Goal: Task Accomplishment & Management: Manage account settings

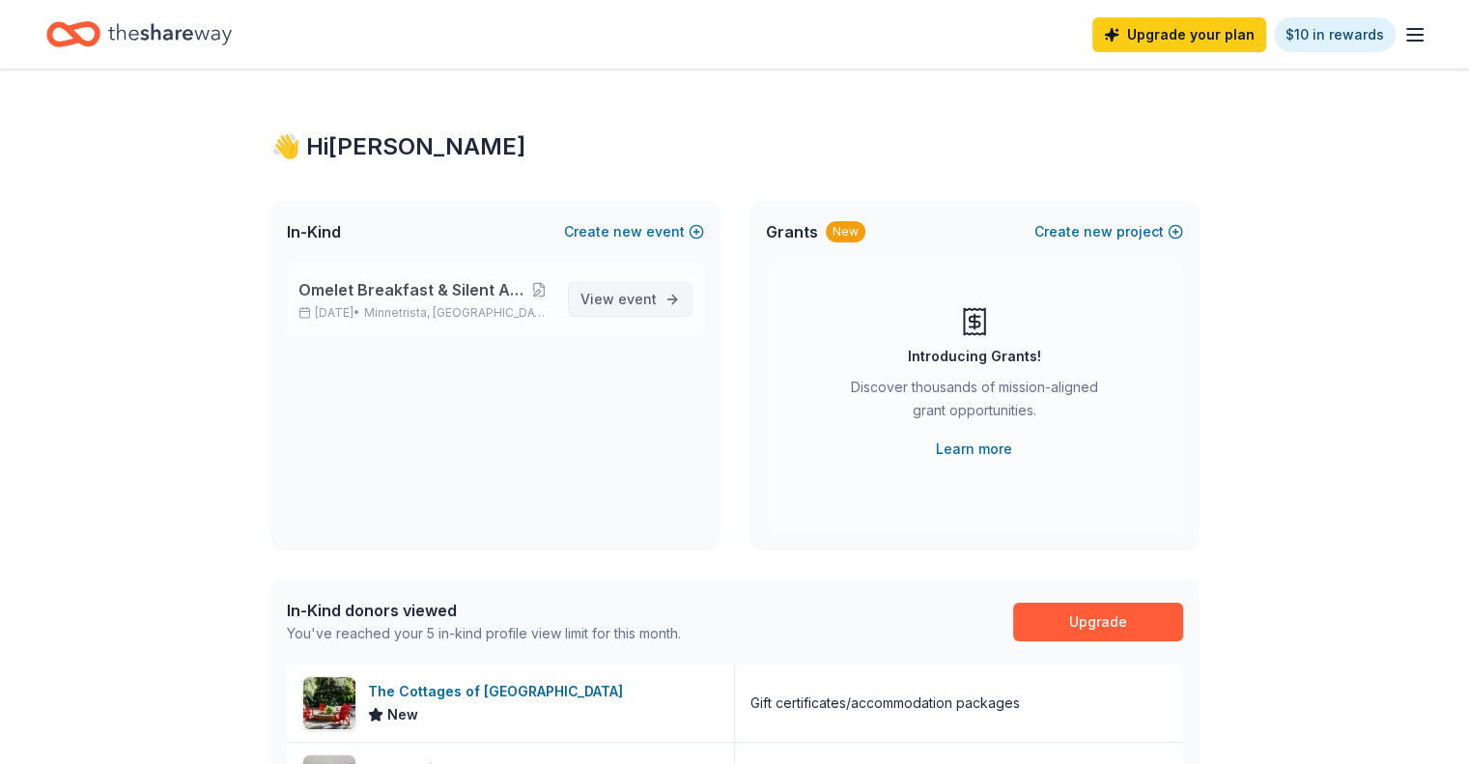
click at [645, 295] on span "event" at bounding box center [637, 299] width 39 height 16
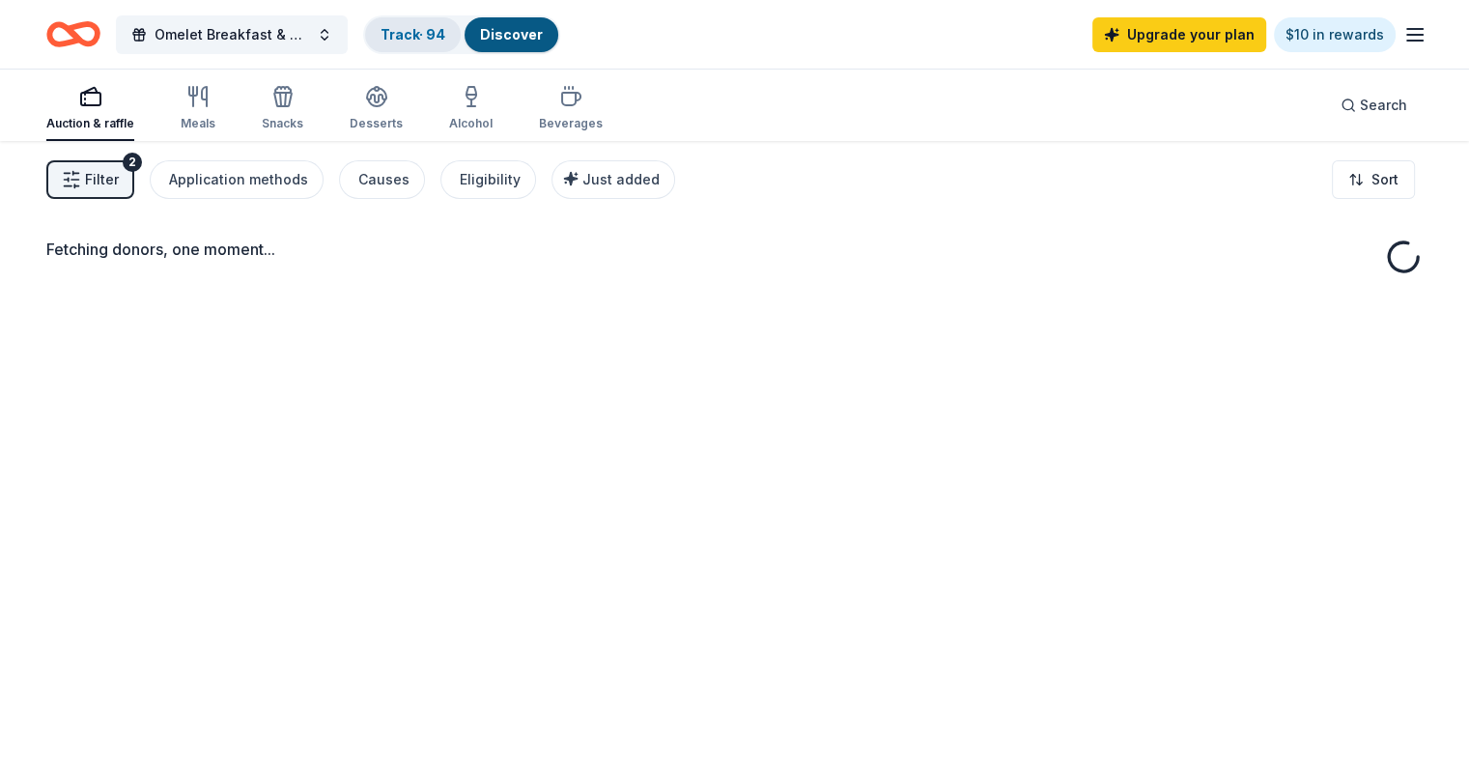
click at [430, 32] on link "Track · 94" at bounding box center [412, 34] width 65 height 16
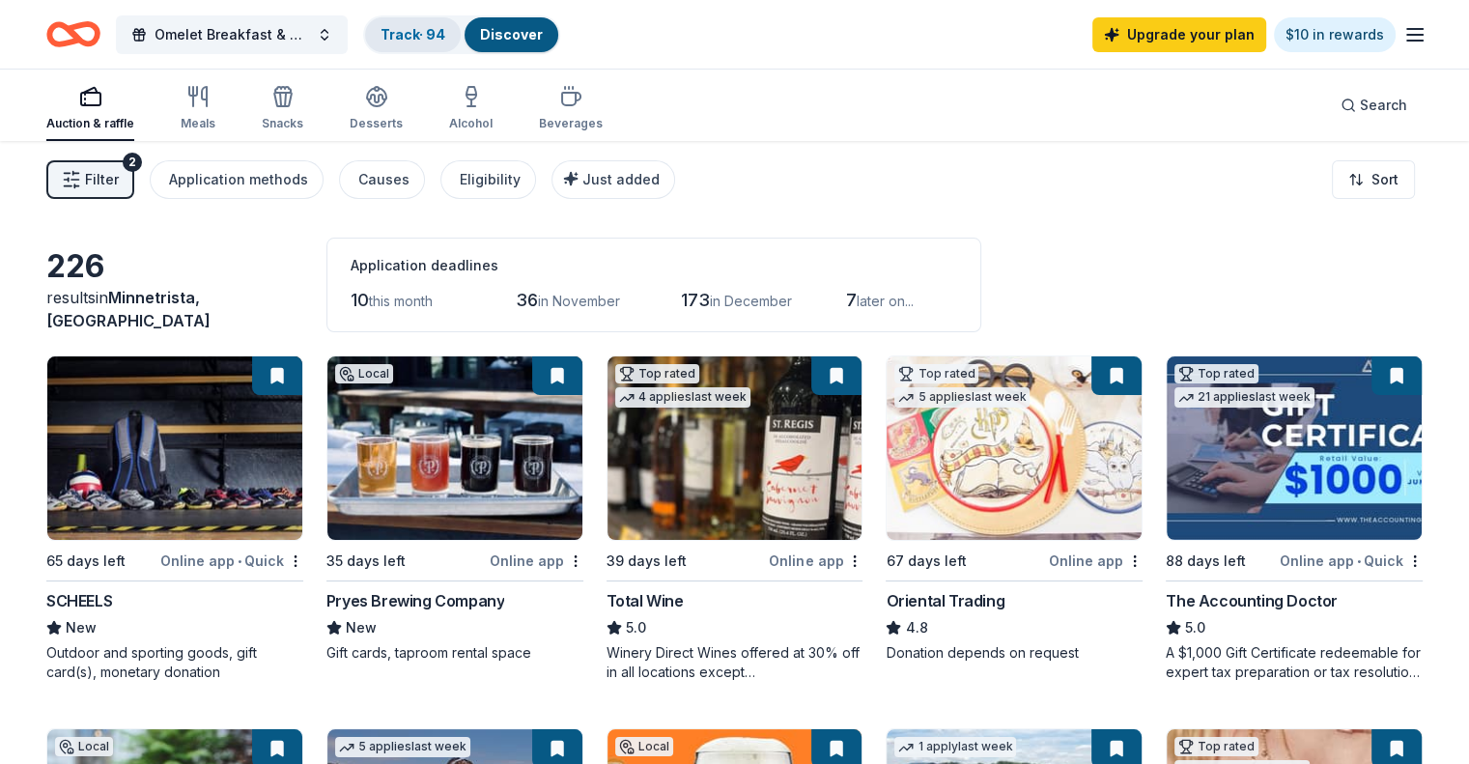
click at [423, 35] on link "Track · 94" at bounding box center [412, 34] width 65 height 16
click at [445, 28] on link "Track · 94" at bounding box center [412, 34] width 65 height 16
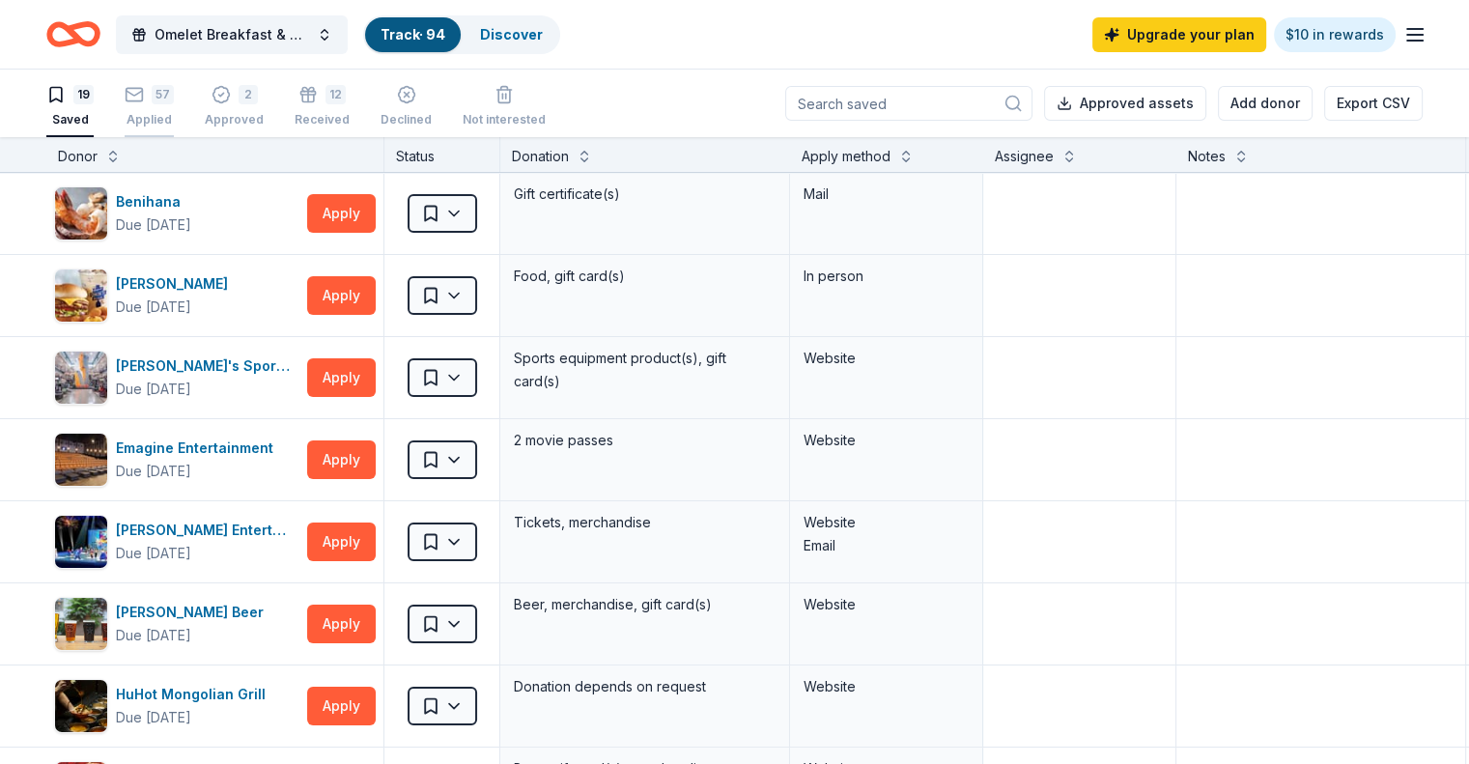
click at [174, 98] on div "57" at bounding box center [163, 94] width 22 height 19
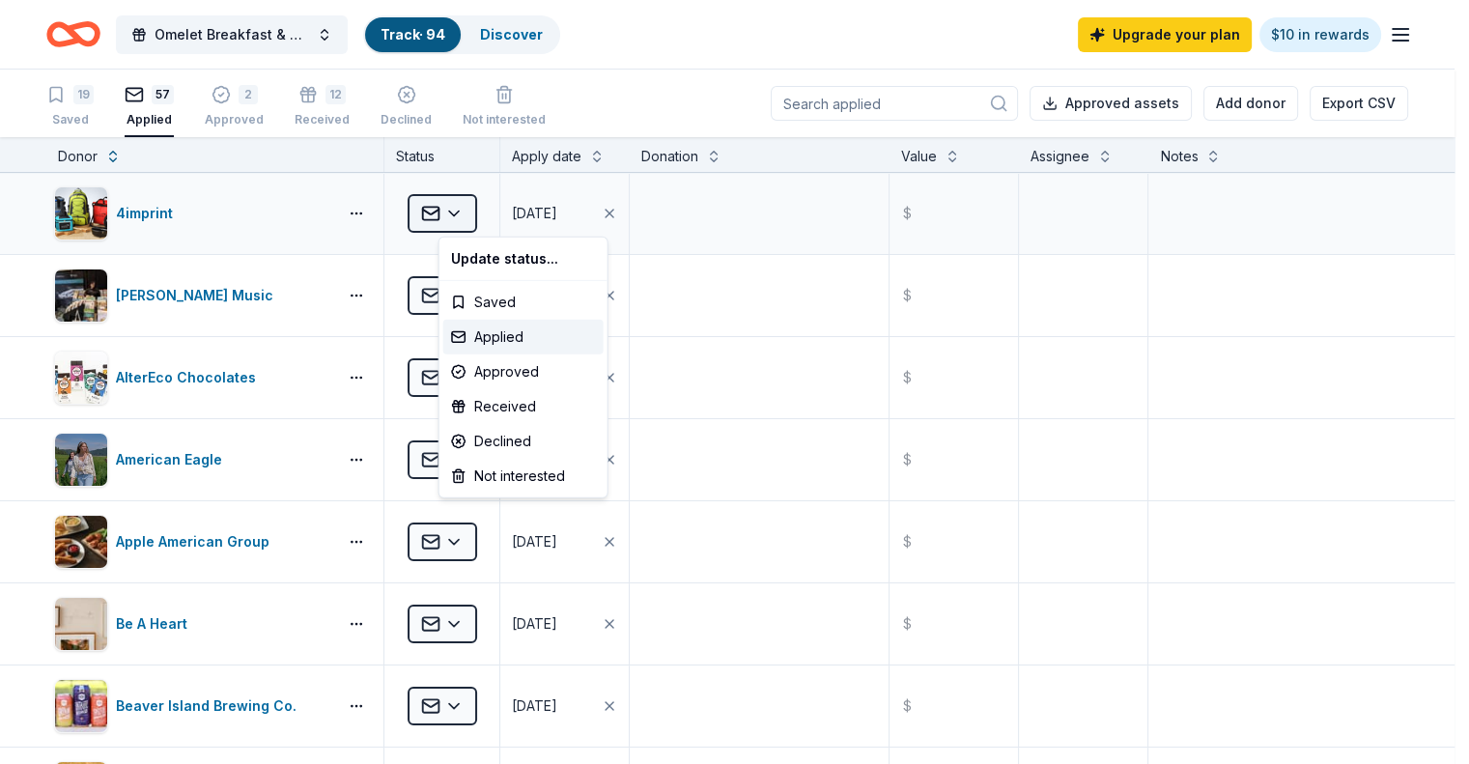
click at [481, 214] on html "Omelet Breakfast & Silent Auction Fundraiser Track · 94 Discover Upgrade your p…" at bounding box center [734, 382] width 1469 height 764
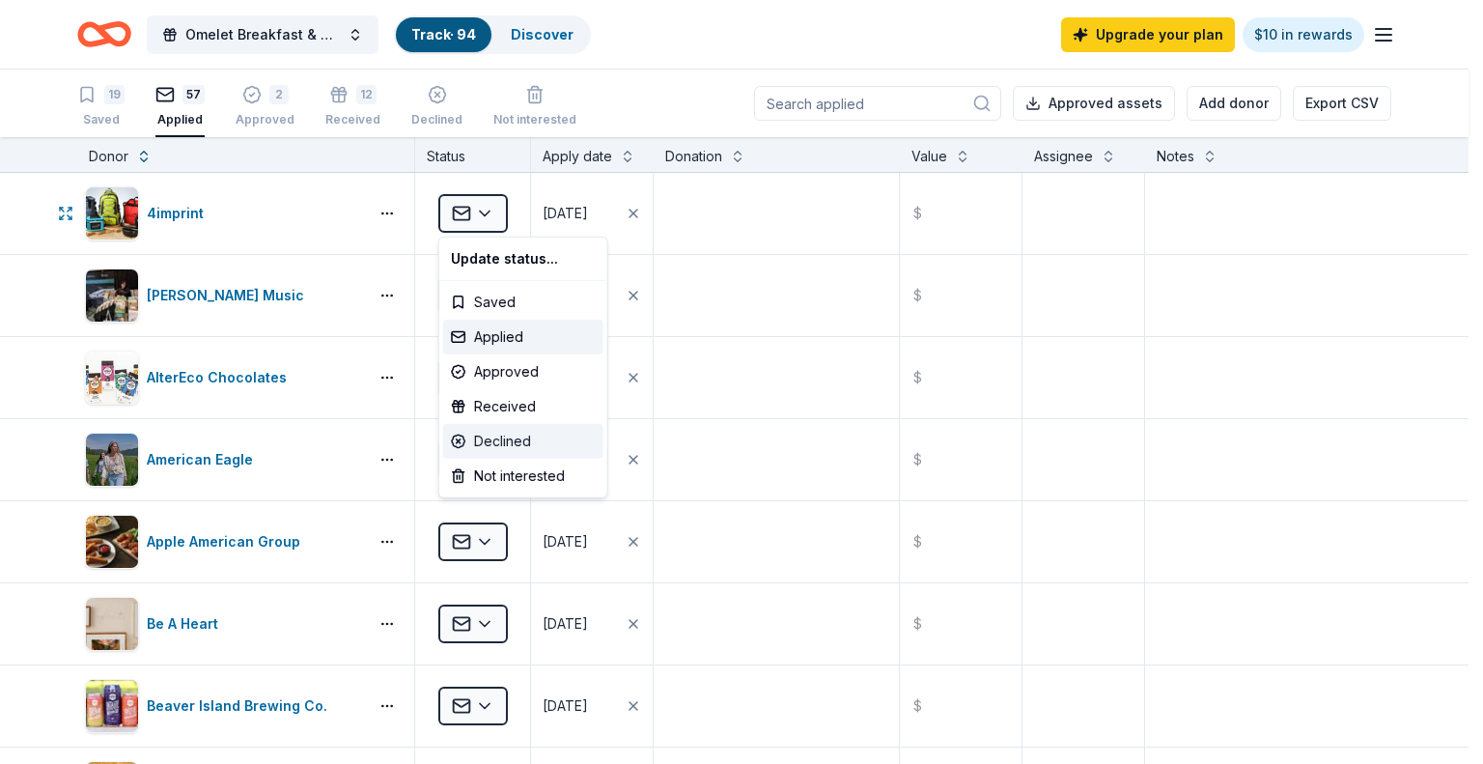
click at [512, 431] on div "Declined" at bounding box center [523, 441] width 160 height 35
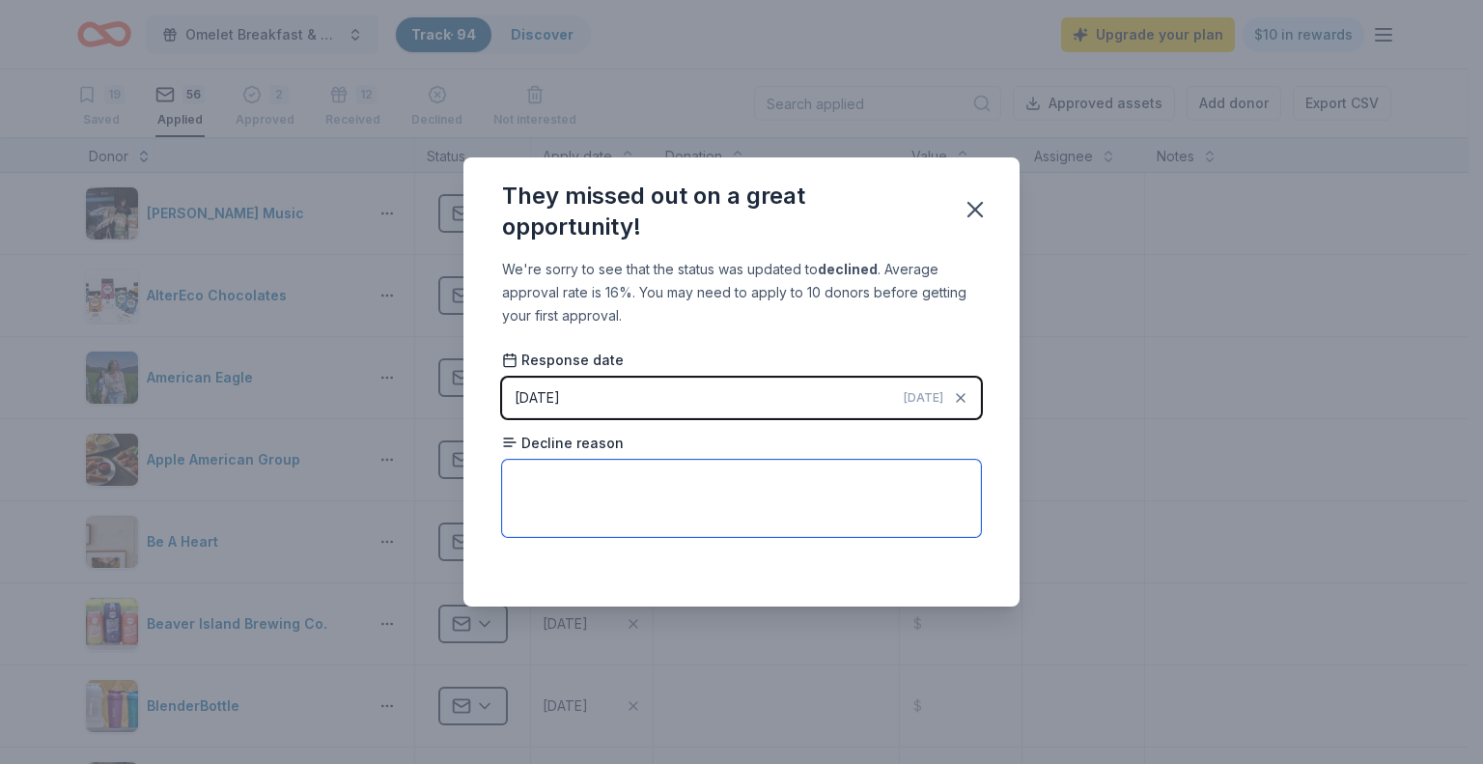
click at [806, 494] on textarea at bounding box center [741, 498] width 479 height 77
type textarea "T"
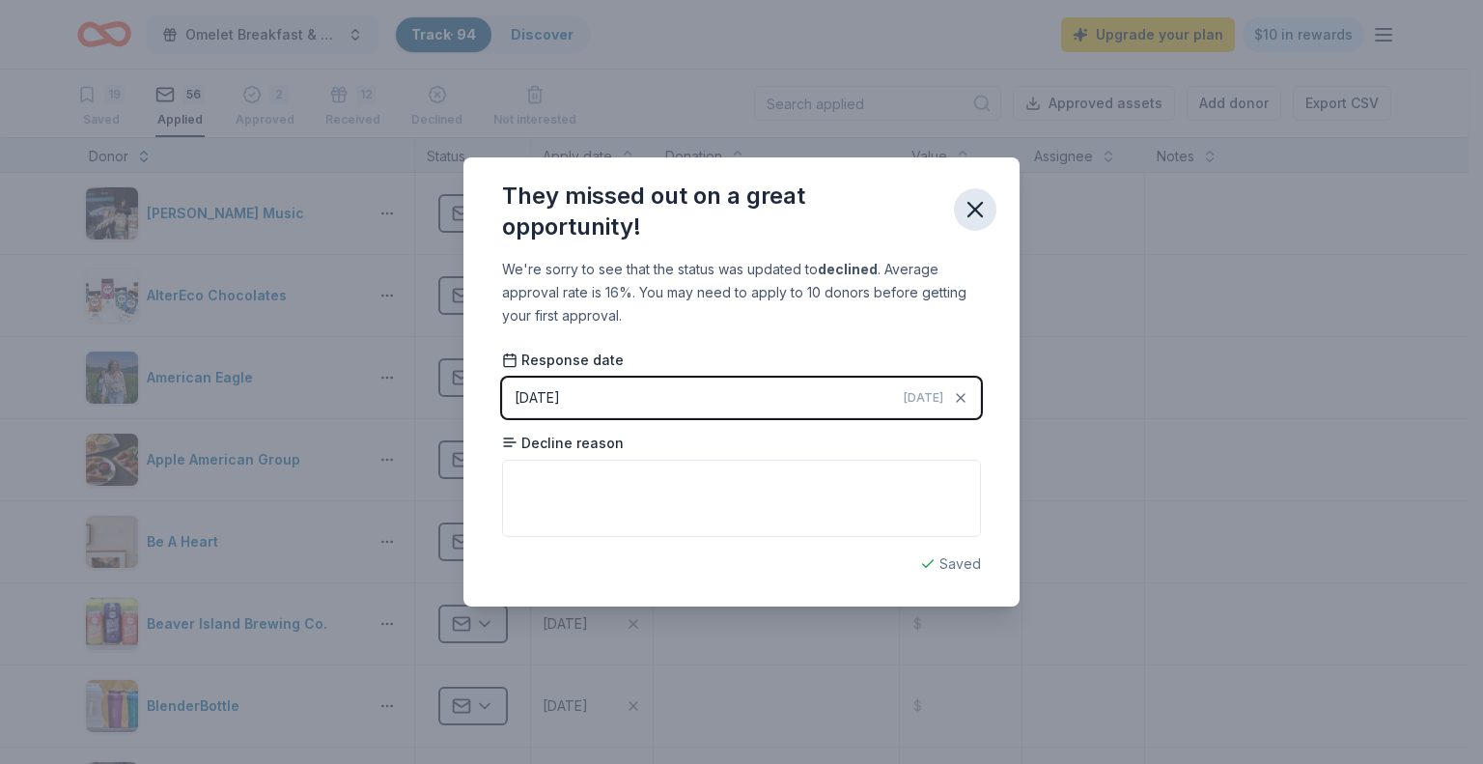
click at [973, 213] on icon "button" at bounding box center [975, 209] width 27 height 27
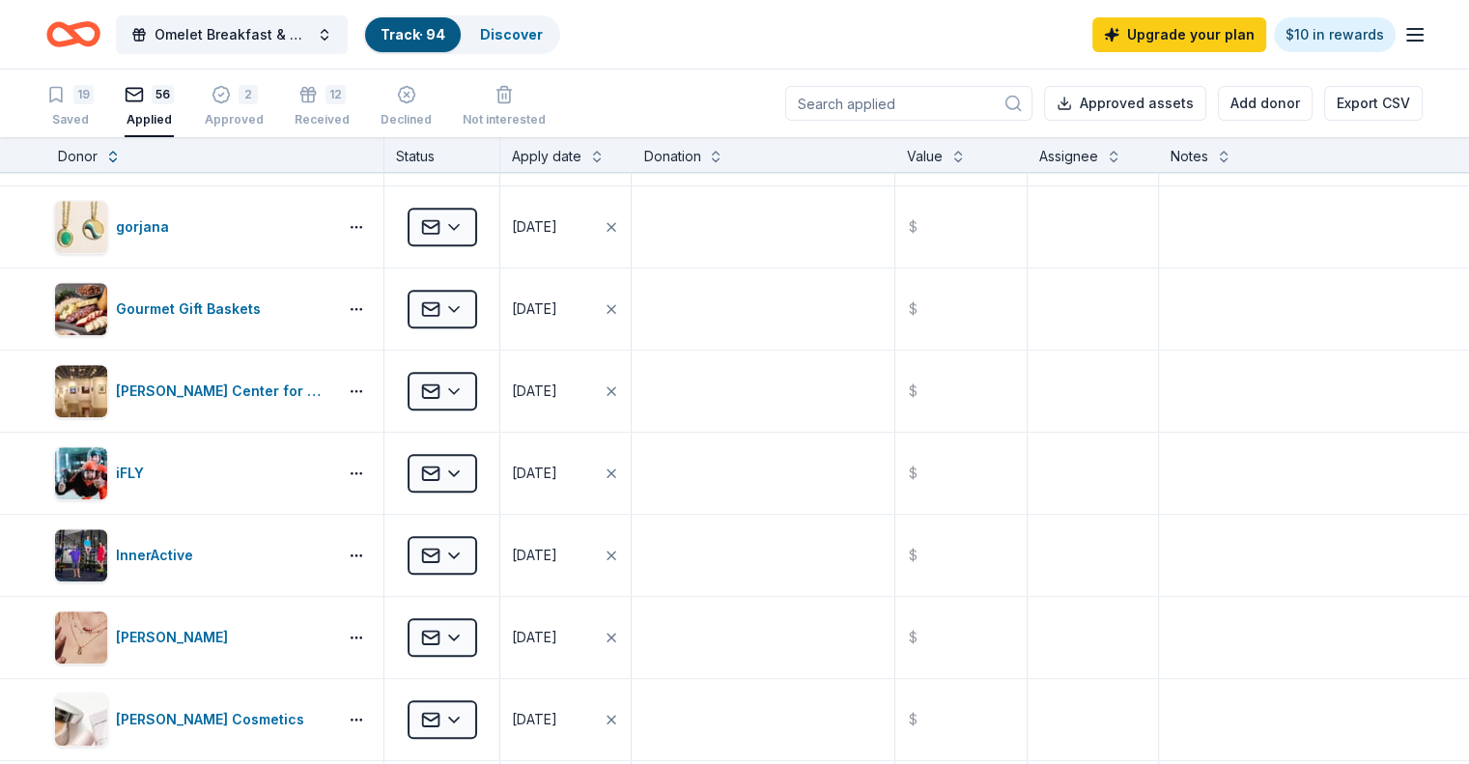
scroll to position [1738, 0]
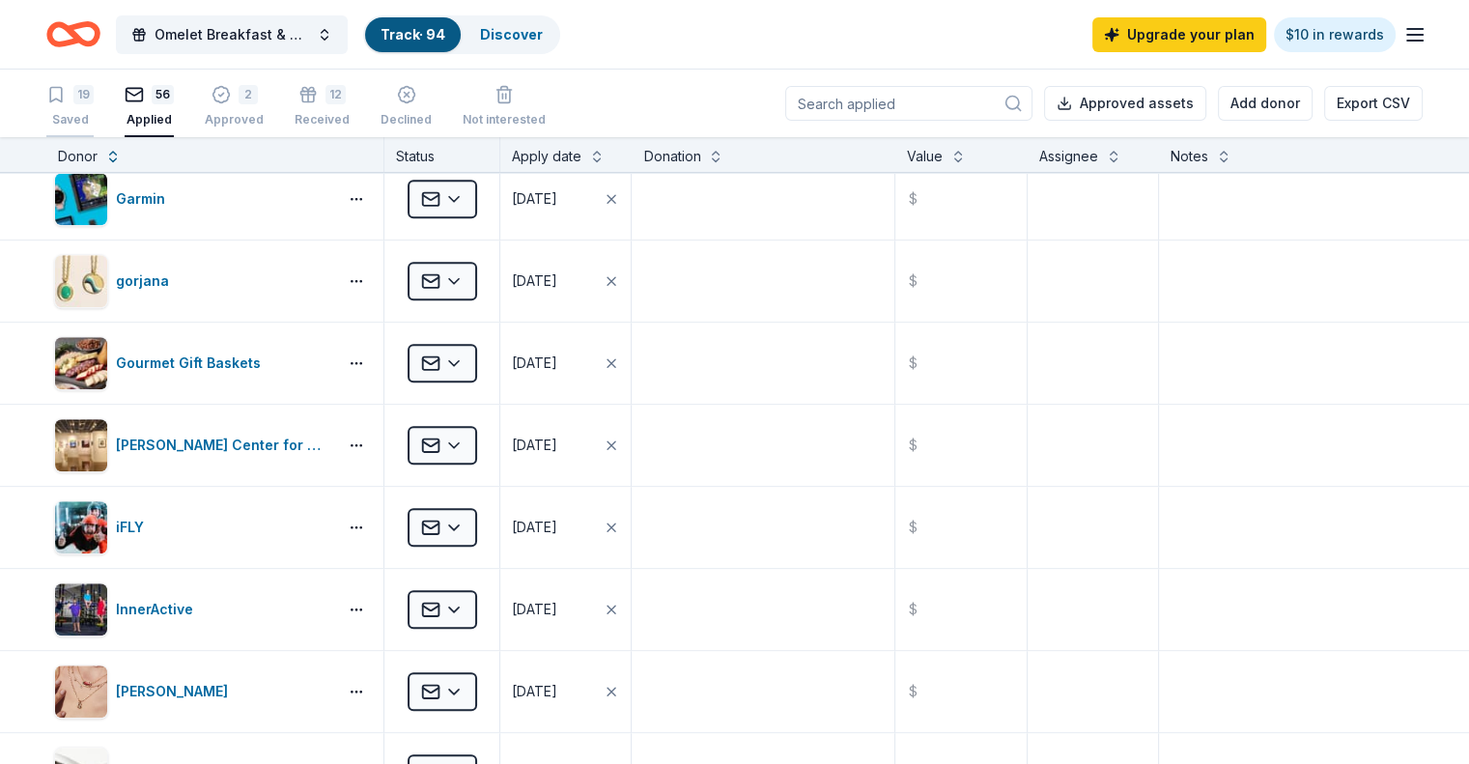
click at [94, 112] on div "Saved" at bounding box center [69, 119] width 47 height 15
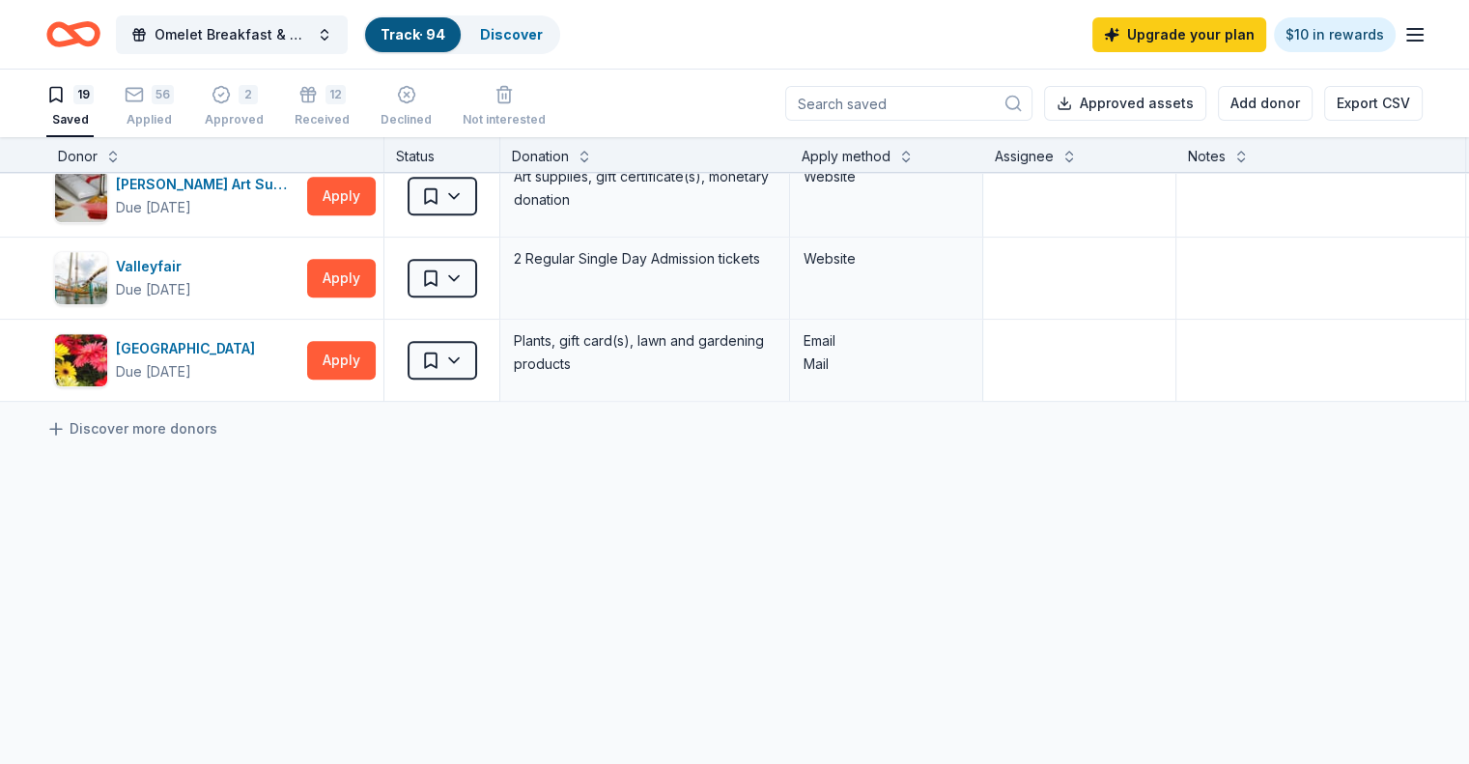
scroll to position [1348, 0]
click at [543, 42] on link "Discover" at bounding box center [511, 34] width 63 height 16
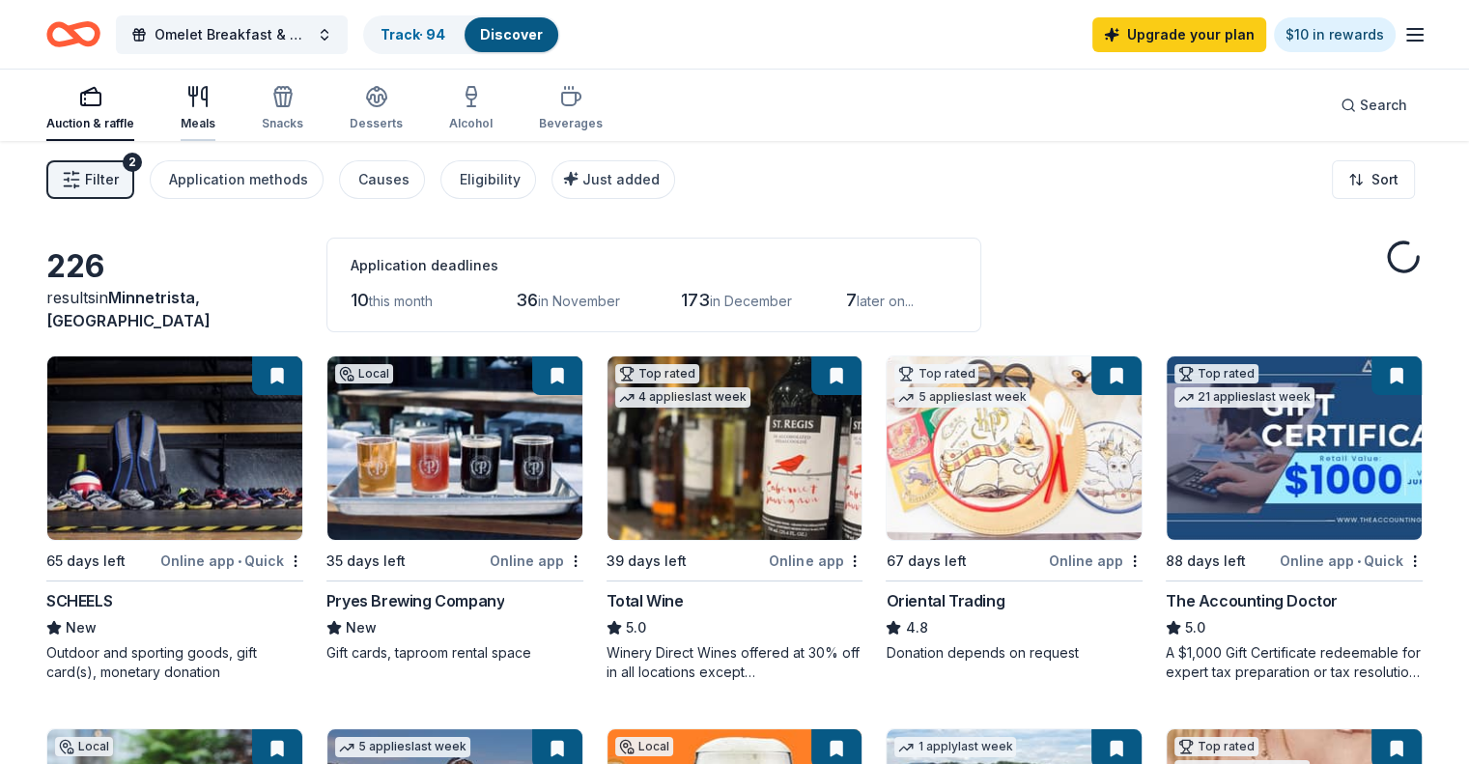
click at [210, 106] on icon "button" at bounding box center [197, 96] width 23 height 23
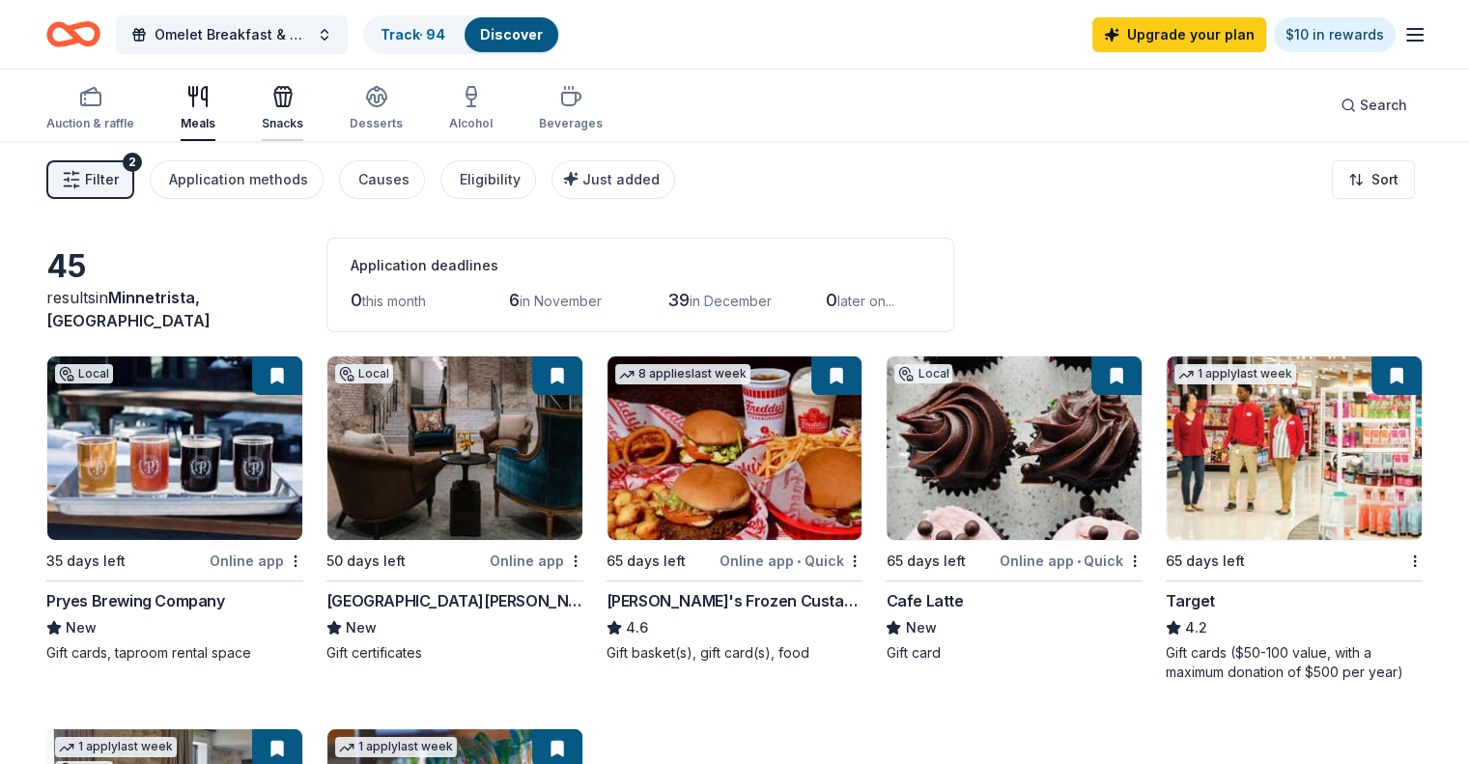
click at [303, 118] on div "Snacks" at bounding box center [283, 123] width 42 height 15
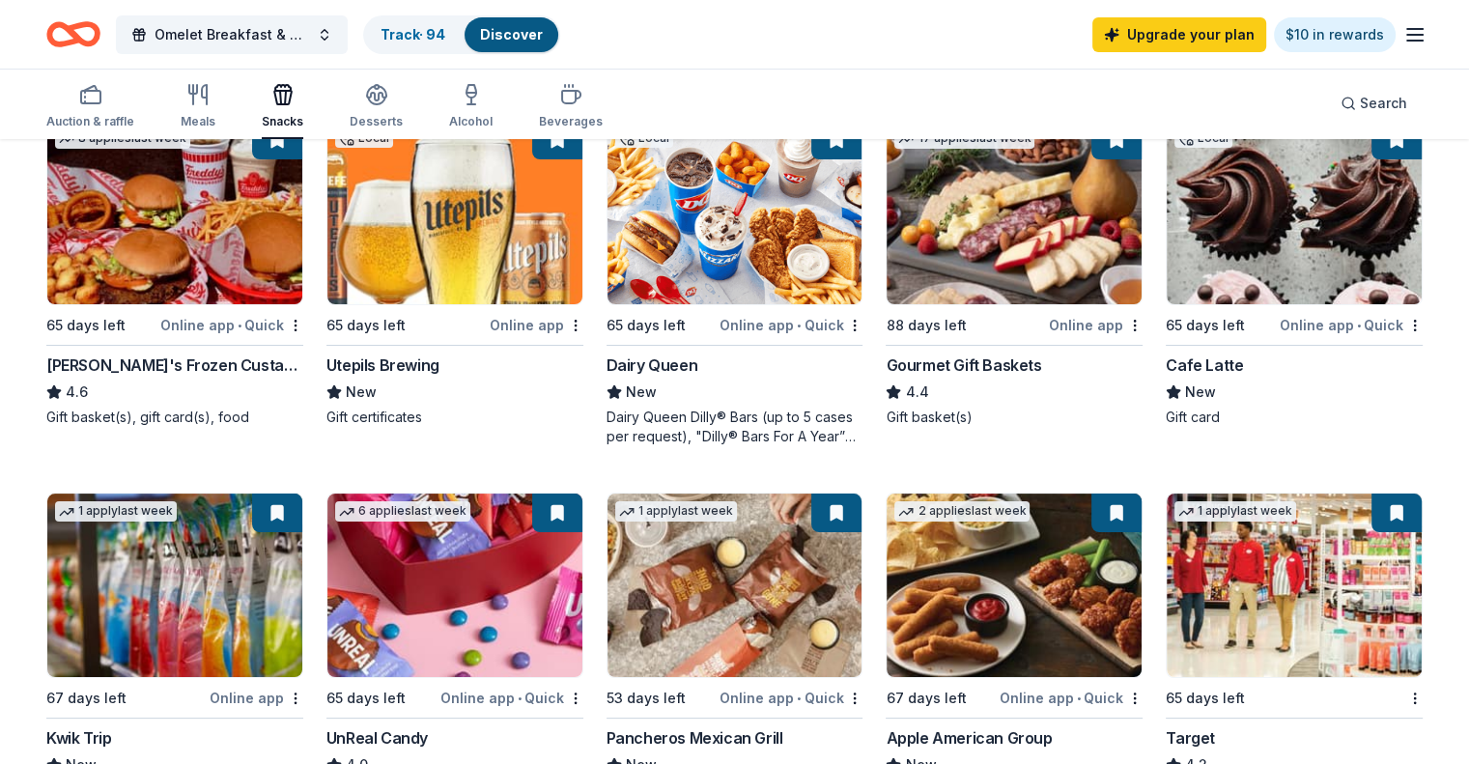
scroll to position [193, 0]
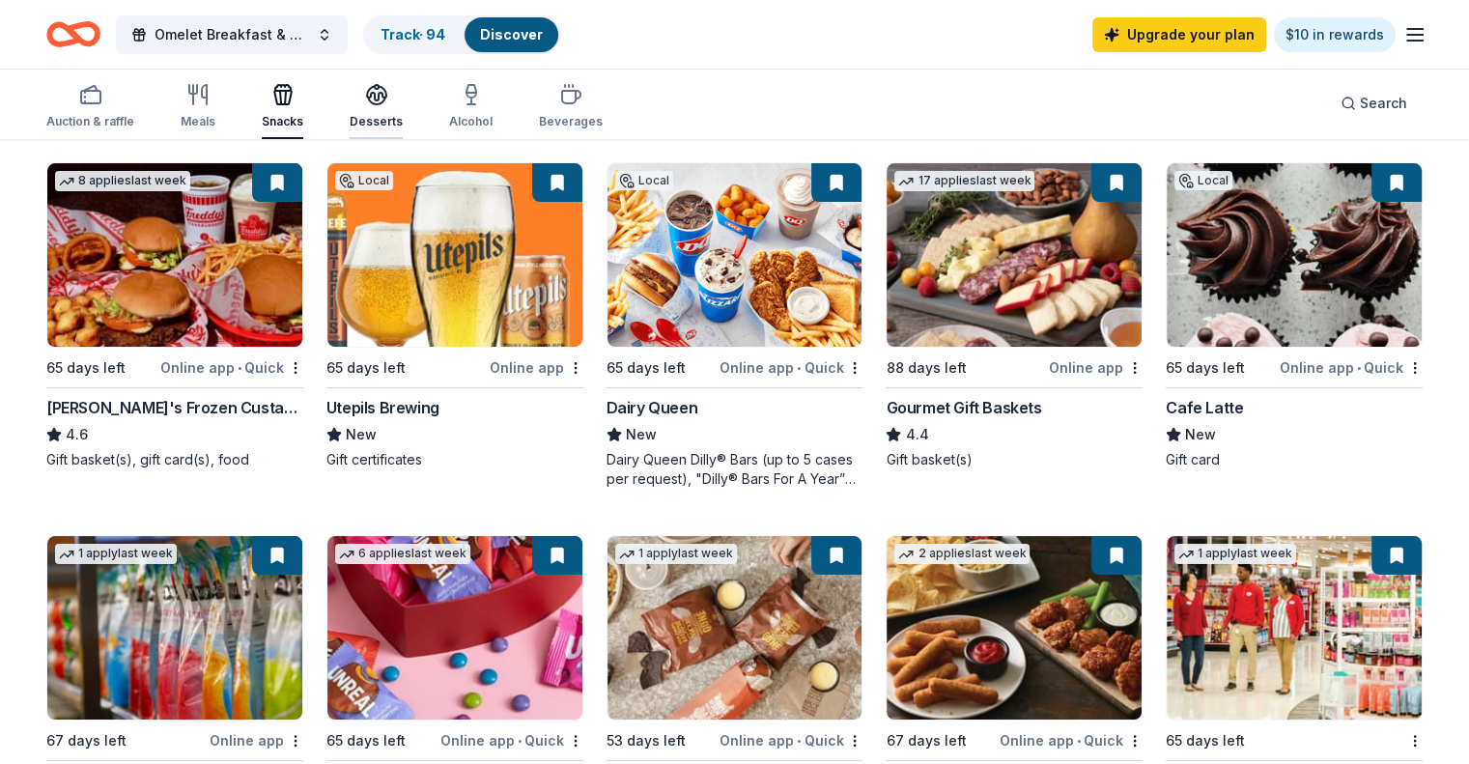
click at [390, 105] on div "button" at bounding box center [376, 94] width 53 height 23
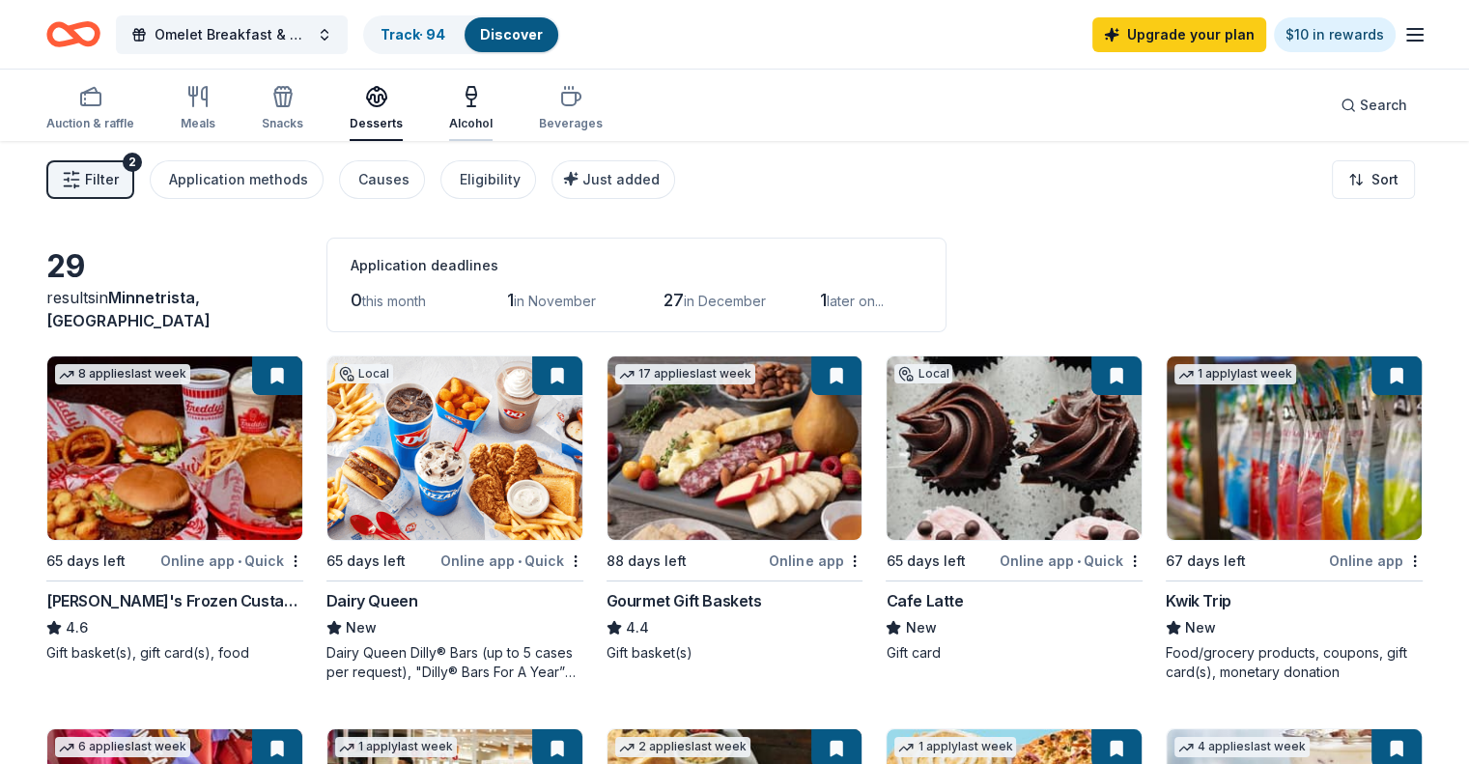
click at [476, 98] on icon "button" at bounding box center [471, 93] width 10 height 13
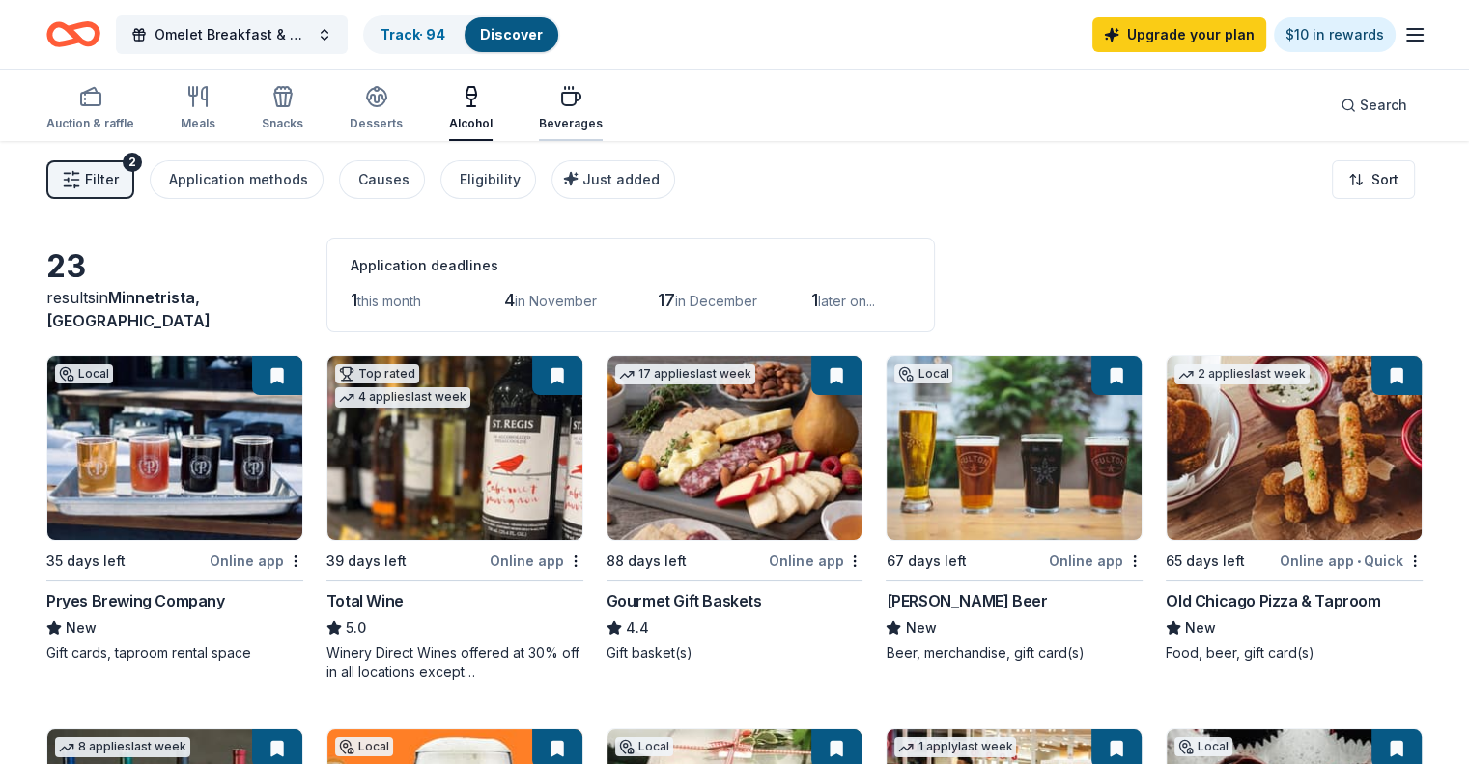
click at [587, 114] on div "Beverages" at bounding box center [571, 108] width 64 height 46
